Goal: Check status: Check status

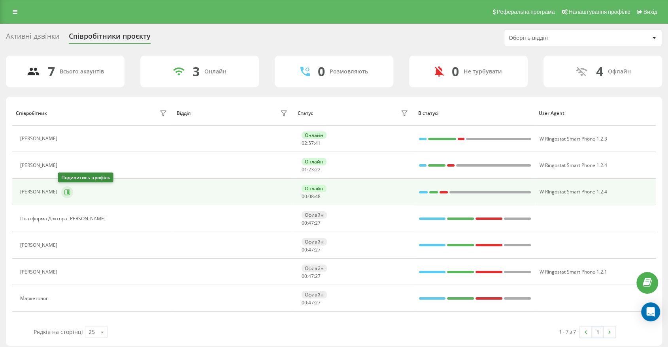
click at [67, 193] on icon at bounding box center [68, 192] width 2 height 4
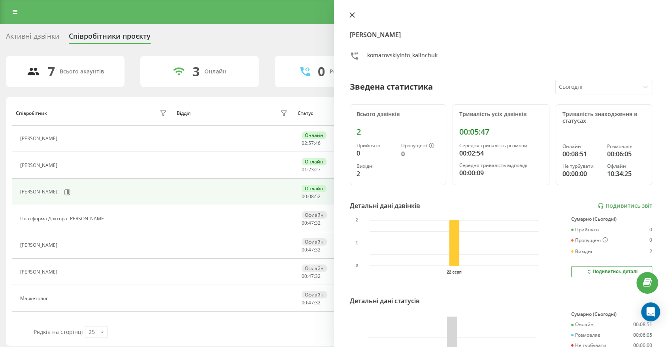
click at [352, 13] on icon at bounding box center [352, 15] width 6 height 6
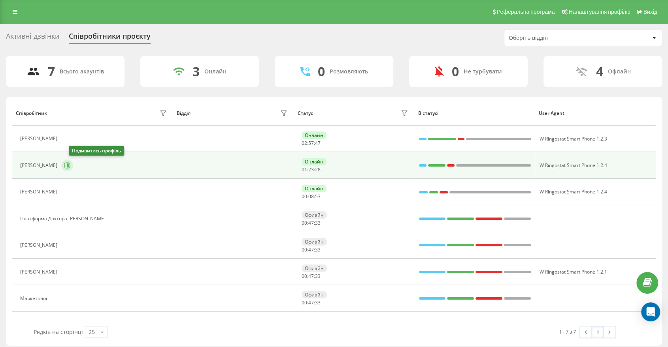
click at [70, 165] on icon at bounding box center [67, 166] width 6 height 6
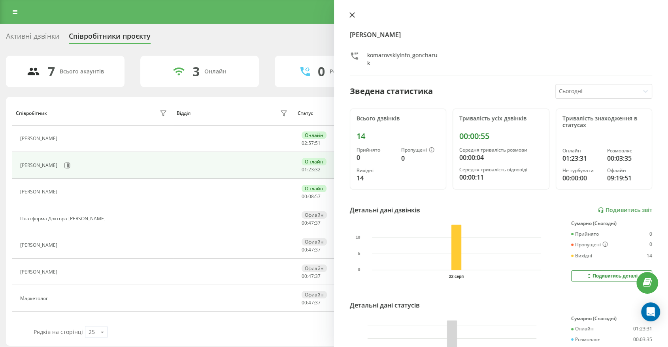
click at [350, 12] on button at bounding box center [352, 16] width 10 height 8
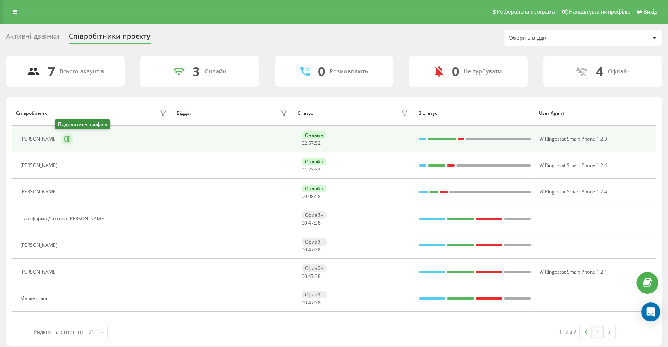
click at [64, 140] on icon at bounding box center [67, 139] width 6 height 6
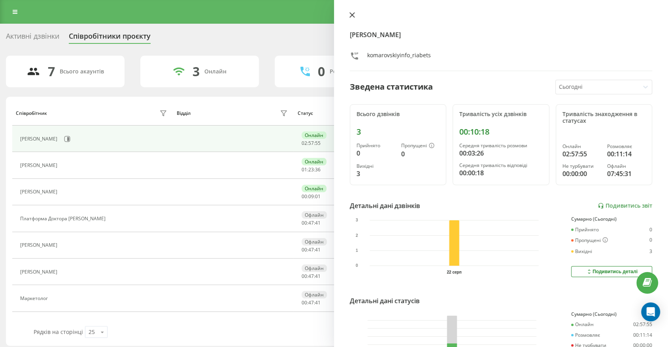
click at [351, 14] on icon at bounding box center [352, 15] width 5 height 5
